Goal: Navigation & Orientation: Go to known website

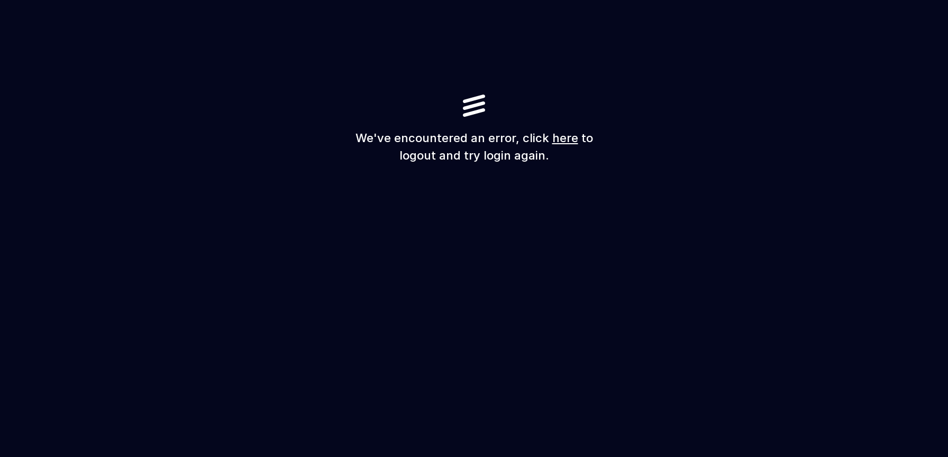
click at [554, 138] on link "here" at bounding box center [565, 138] width 26 height 14
drag, startPoint x: 468, startPoint y: 159, endPoint x: 513, endPoint y: 159, distance: 44.9
click at [513, 159] on h1 "We've encountered an error, click here to logout and try login again." at bounding box center [474, 147] width 254 height 35
click at [553, 137] on link "here" at bounding box center [565, 138] width 26 height 14
click at [565, 134] on link "here" at bounding box center [565, 138] width 26 height 14
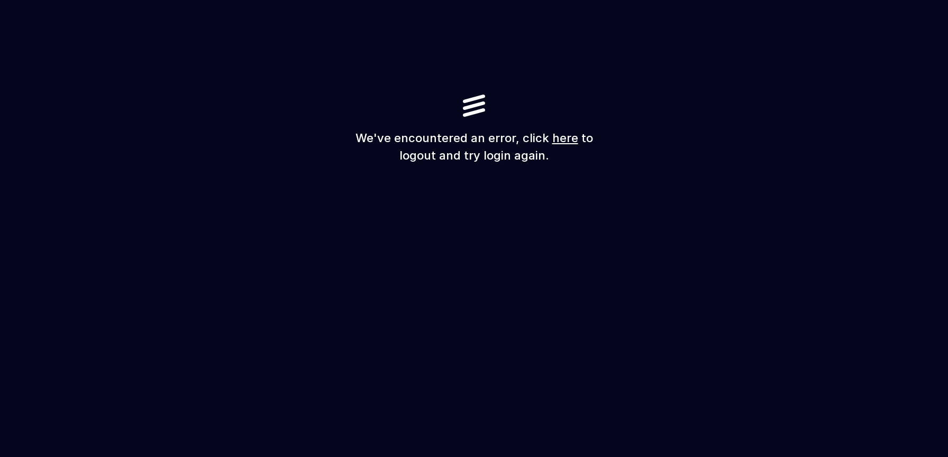
click at [559, 139] on link "here" at bounding box center [565, 138] width 26 height 14
click at [565, 140] on link "here" at bounding box center [565, 138] width 26 height 14
drag, startPoint x: 361, startPoint y: 135, endPoint x: 566, endPoint y: 179, distance: 209.8
click at [566, 179] on div "We've encountered an error, click here to logout and try login again." at bounding box center [474, 228] width 948 height 457
drag, startPoint x: 559, startPoint y: 168, endPoint x: 367, endPoint y: 140, distance: 194.0
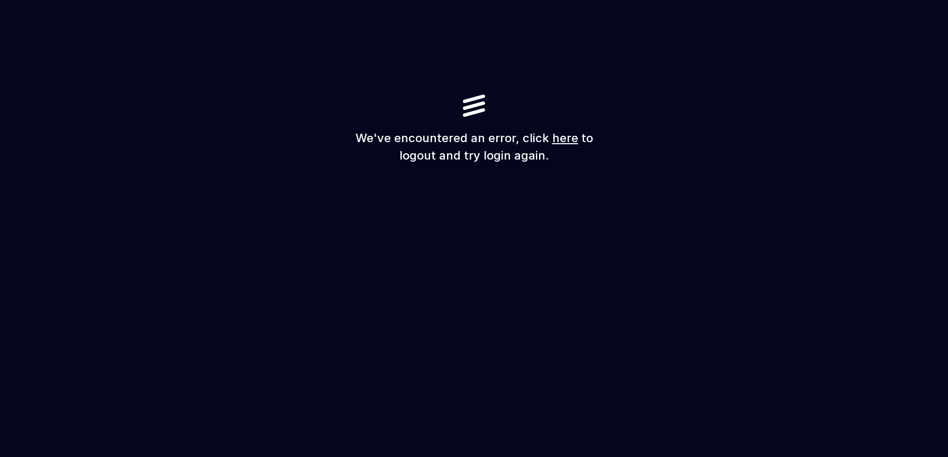
click at [367, 140] on div "We've encountered an error, click here to logout and try login again." at bounding box center [474, 228] width 948 height 457
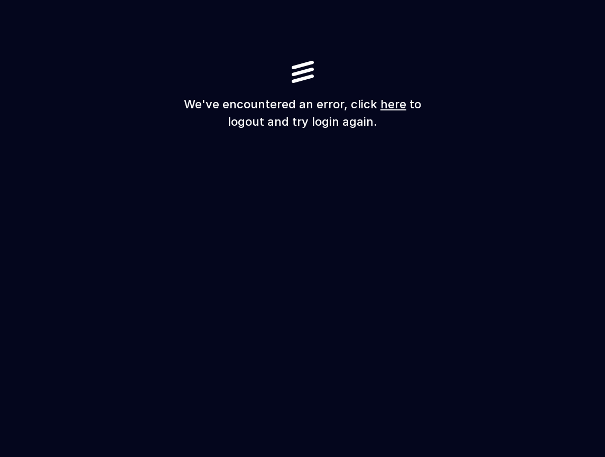
click at [392, 99] on link "here" at bounding box center [394, 104] width 26 height 14
